Goal: Find specific page/section: Find specific page/section

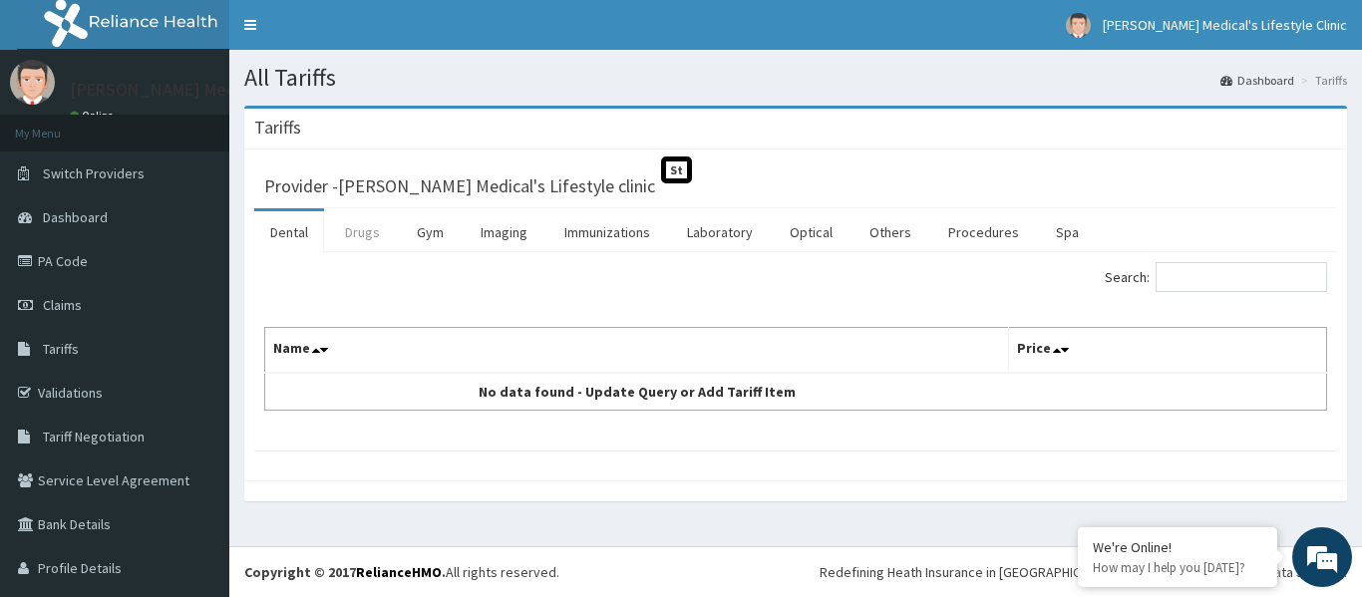
click at [362, 229] on link "Drugs" at bounding box center [362, 232] width 67 height 42
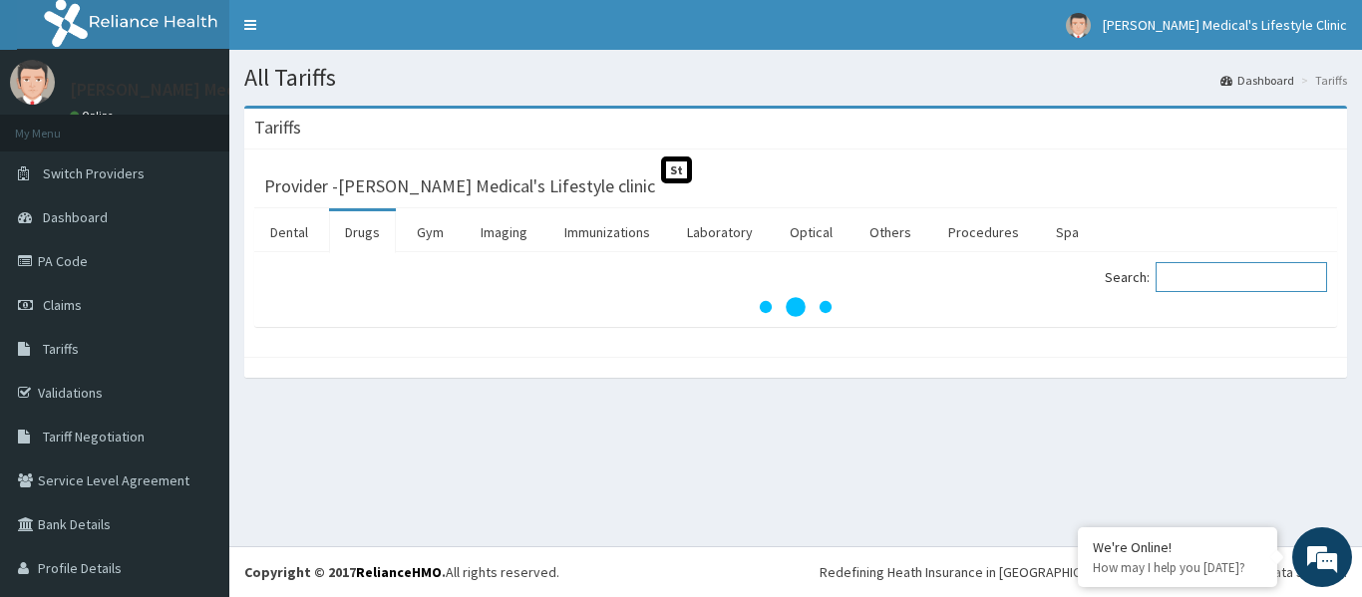
click at [1191, 278] on input "Search:" at bounding box center [1242, 277] width 172 height 30
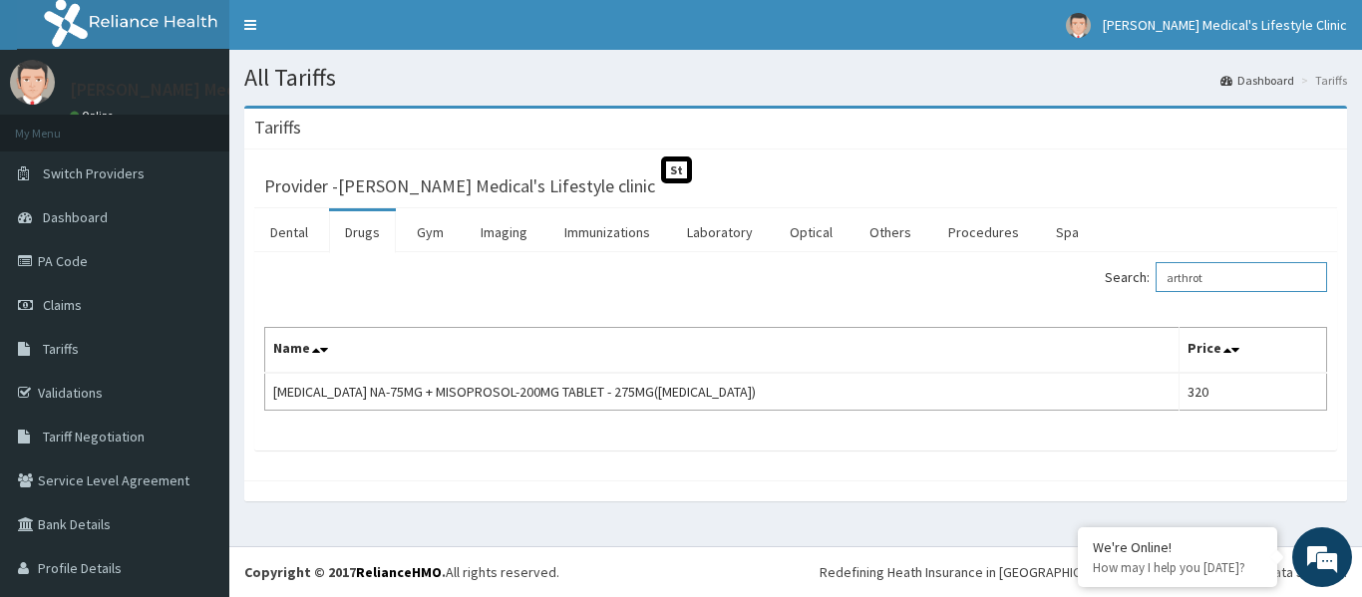
type input "arthrot"
